Goal: Information Seeking & Learning: Learn about a topic

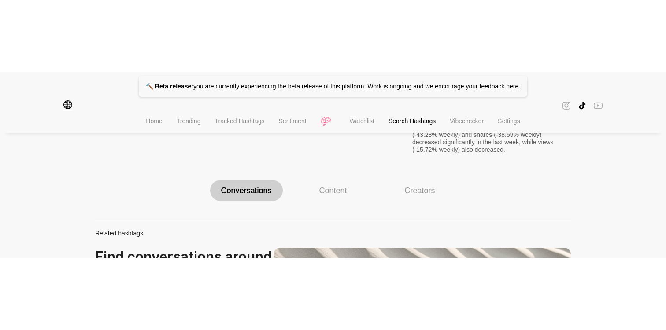
scroll to position [473, 0]
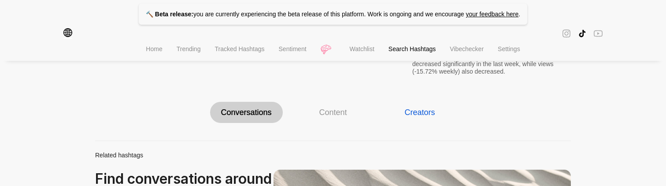
click at [425, 109] on div "Creators" at bounding box center [419, 112] width 30 height 10
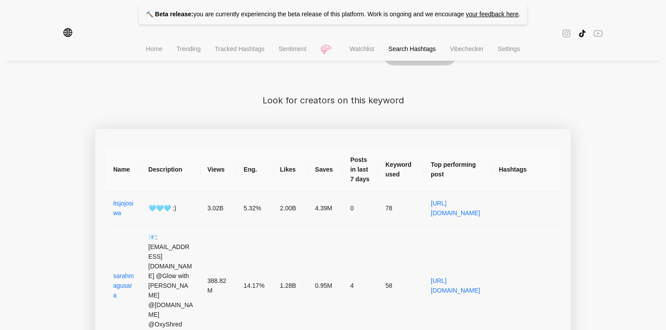
scroll to position [532, 0]
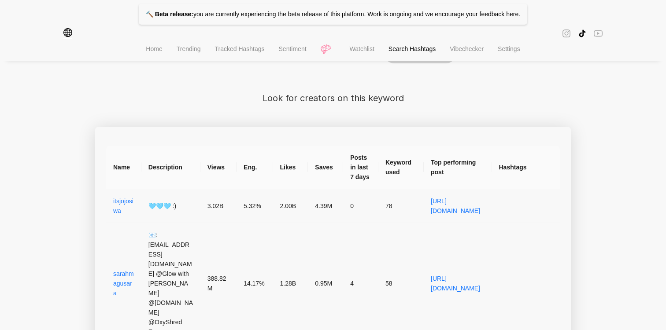
click at [157, 166] on th "Description" at bounding box center [170, 168] width 59 height 44
copy th "Description"
click at [213, 168] on th "Views" at bounding box center [218, 168] width 36 height 44
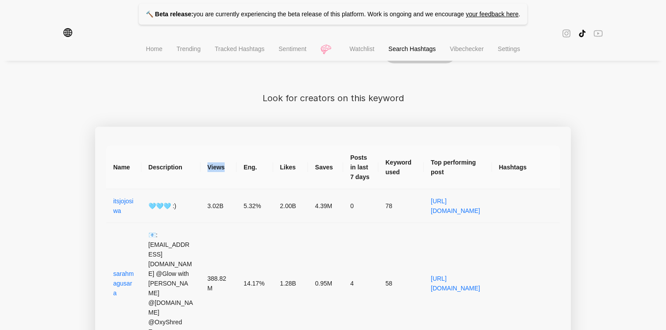
copy th "Views"
click at [250, 166] on th "Eng." at bounding box center [254, 168] width 36 height 44
copy th "Eng."
click at [286, 169] on th "Likes" at bounding box center [290, 168] width 35 height 44
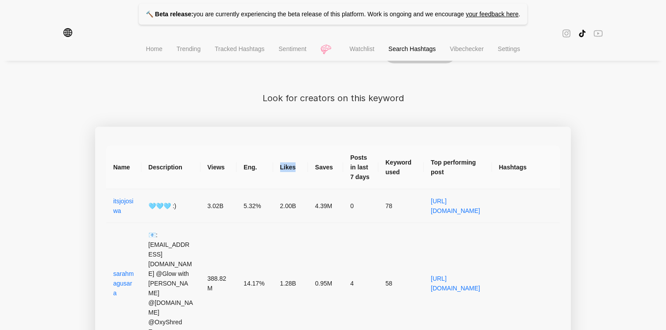
click at [286, 169] on th "Likes" at bounding box center [290, 168] width 35 height 44
copy th "Likes"
click at [290, 169] on th "Likes" at bounding box center [290, 168] width 35 height 44
click at [327, 167] on th "Saves" at bounding box center [325, 168] width 35 height 44
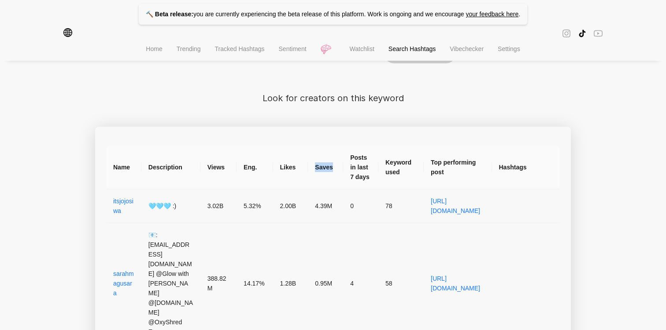
click at [327, 167] on th "Saves" at bounding box center [325, 168] width 35 height 44
copy th "Saves"
drag, startPoint x: 351, startPoint y: 156, endPoint x: 371, endPoint y: 177, distance: 28.3
click at [371, 177] on th "Posts in last 7 days" at bounding box center [360, 168] width 35 height 44
copy th "Posts in last 7 days"
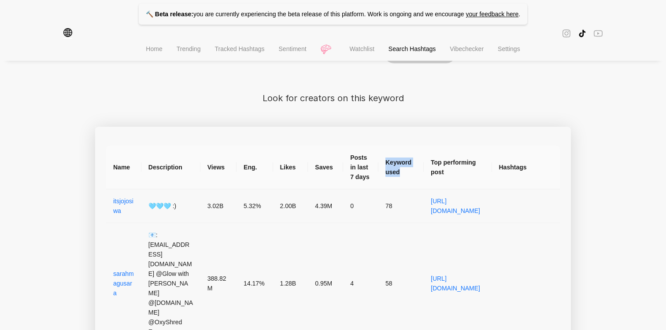
drag, startPoint x: 384, startPoint y: 162, endPoint x: 404, endPoint y: 169, distance: 20.7
click at [404, 169] on th "Keyword used" at bounding box center [400, 168] width 45 height 44
copy th "Keyword used"
click at [386, 162] on th "Keyword used" at bounding box center [400, 168] width 45 height 44
drag, startPoint x: 386, startPoint y: 162, endPoint x: 402, endPoint y: 169, distance: 17.4
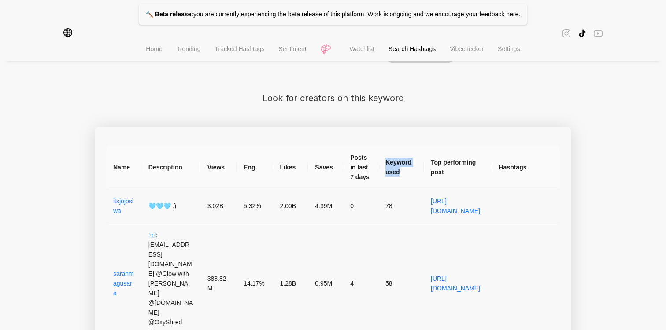
click at [402, 169] on th "Keyword used" at bounding box center [400, 168] width 45 height 44
drag, startPoint x: 430, startPoint y: 161, endPoint x: 449, endPoint y: 171, distance: 22.2
click at [449, 171] on th "Top performing post" at bounding box center [457, 168] width 68 height 44
copy th "Top performing post"
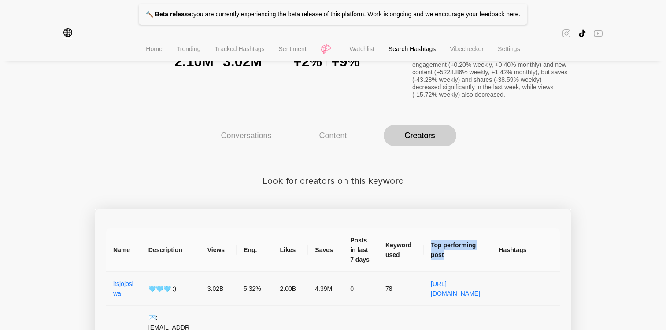
scroll to position [456, 0]
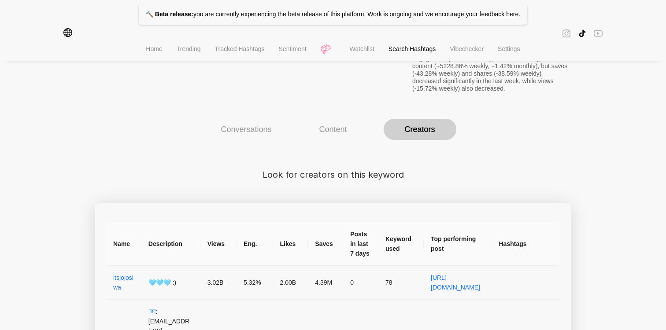
click at [507, 185] on th "Hashtags" at bounding box center [526, 244] width 68 height 44
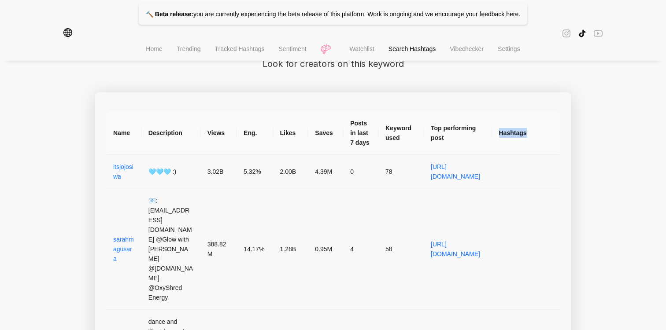
scroll to position [567, 0]
